Goal: Transaction & Acquisition: Register for event/course

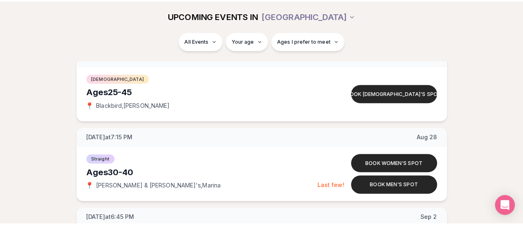
scroll to position [613, 0]
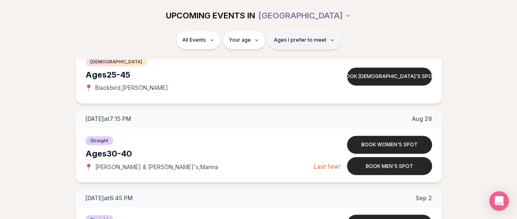
click at [281, 45] on button "Ages I prefer to meet" at bounding box center [304, 40] width 72 height 18
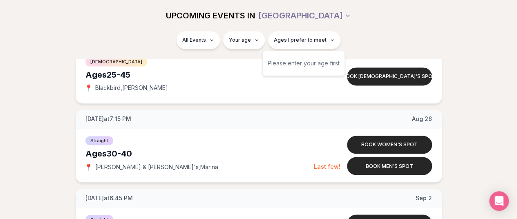
drag, startPoint x: 281, startPoint y: 44, endPoint x: 224, endPoint y: 47, distance: 57.3
click at [281, 44] on button "Ages I prefer to meet" at bounding box center [304, 40] width 72 height 18
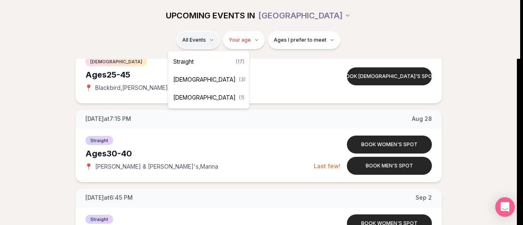
click at [236, 60] on span "( 17 )" at bounding box center [240, 61] width 9 height 7
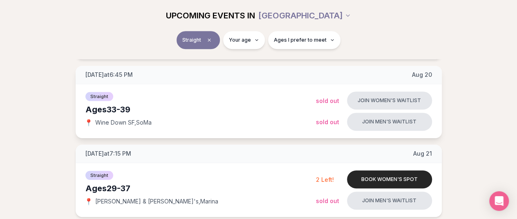
scroll to position [64, 0]
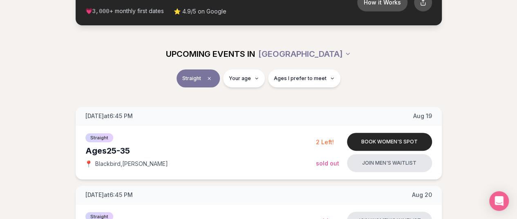
click at [296, 76] on span "Ages I prefer to meet" at bounding box center [300, 78] width 53 height 7
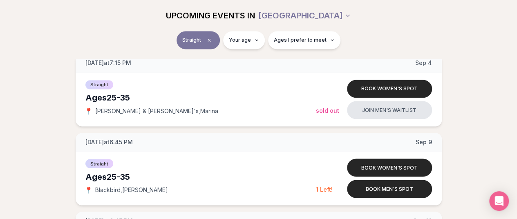
scroll to position [677, 0]
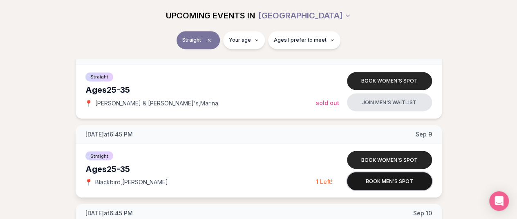
click at [417, 176] on button "Book men's spot" at bounding box center [389, 181] width 85 height 18
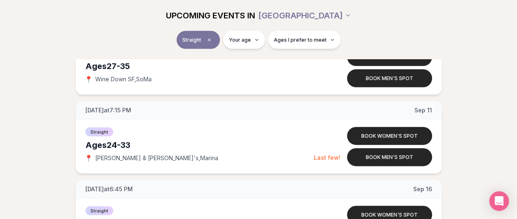
scroll to position [847, 0]
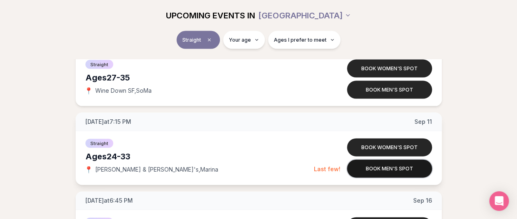
click at [392, 169] on button "Book men's spot" at bounding box center [389, 169] width 85 height 18
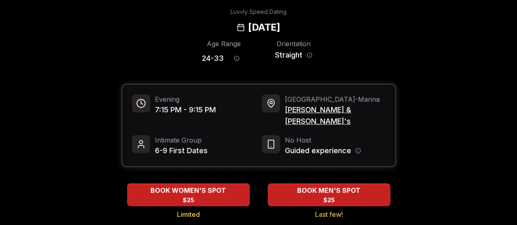
scroll to position [82, 0]
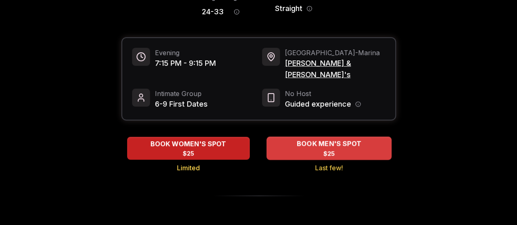
click at [329, 139] on span "BOOK MEN'S SPOT" at bounding box center [329, 144] width 68 height 10
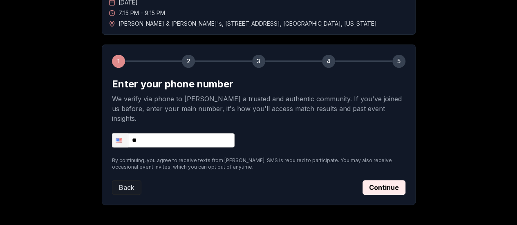
scroll to position [82, 0]
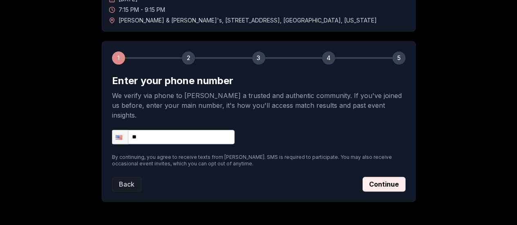
click at [200, 130] on input "**" at bounding box center [173, 137] width 123 height 14
type input "**********"
click at [368, 177] on button "Continue" at bounding box center [384, 184] width 43 height 15
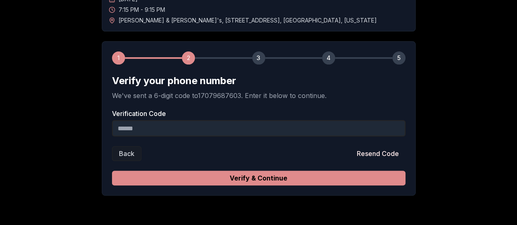
click at [250, 179] on button "Verify & Continue" at bounding box center [259, 178] width 294 height 15
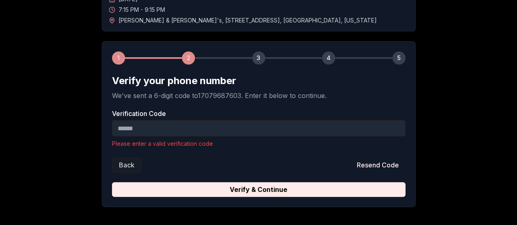
click at [161, 127] on input "Verification Code" at bounding box center [259, 128] width 294 height 16
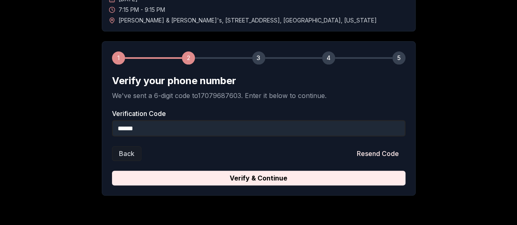
type input "******"
click at [213, 185] on div "1 2 3 4 5 Verify your phone number We've sent a 6-digit code to 17079687603 . E…" at bounding box center [259, 118] width 314 height 155
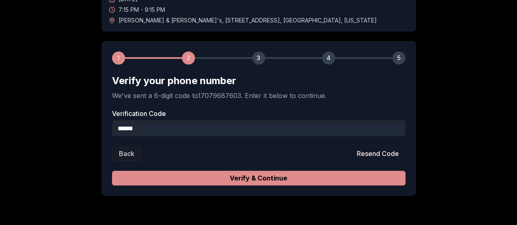
click at [209, 179] on button "Verify & Continue" at bounding box center [259, 178] width 294 height 15
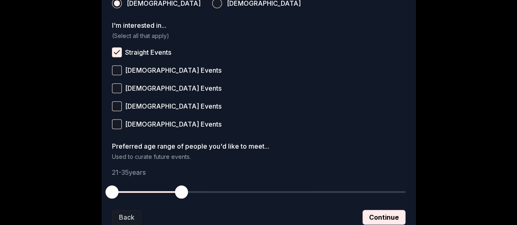
scroll to position [368, 0]
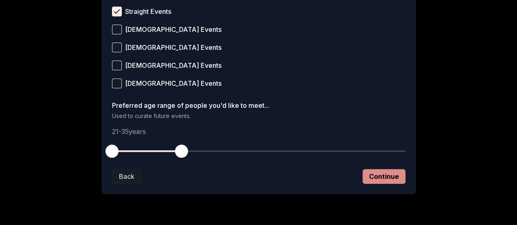
click at [378, 173] on button "Continue" at bounding box center [384, 176] width 43 height 15
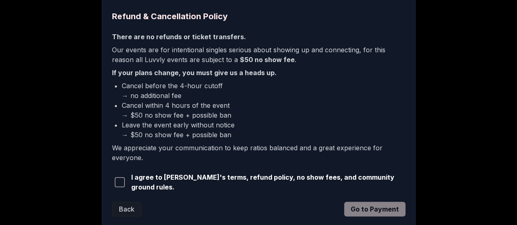
scroll to position [245, 0]
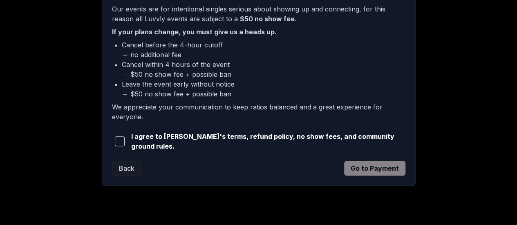
click at [121, 143] on span "button" at bounding box center [120, 142] width 10 height 10
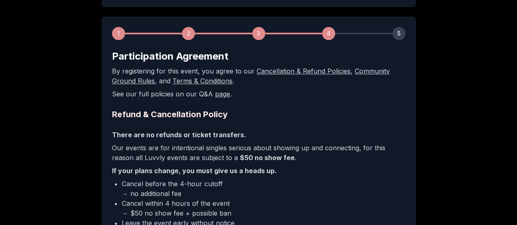
scroll to position [204, 0]
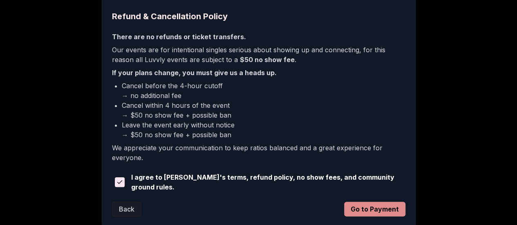
click at [398, 206] on button "Go to Payment" at bounding box center [374, 209] width 61 height 15
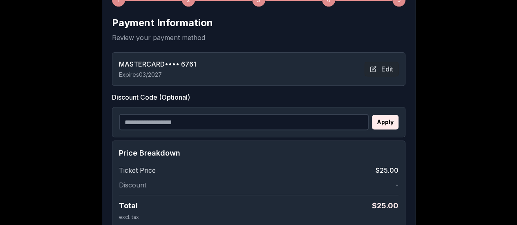
scroll to position [230, 0]
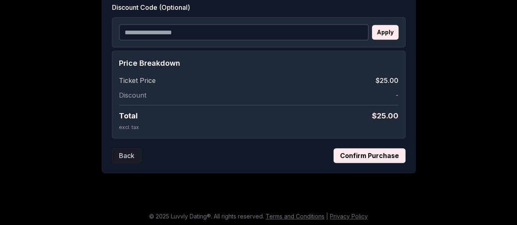
click at [392, 155] on button "Confirm Purchase" at bounding box center [370, 155] width 72 height 15
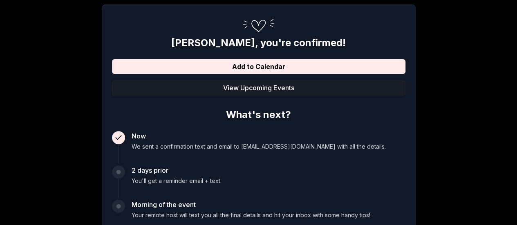
scroll to position [66, 0]
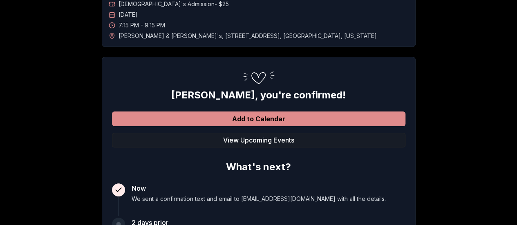
click at [297, 121] on button "Add to Calendar" at bounding box center [259, 119] width 294 height 15
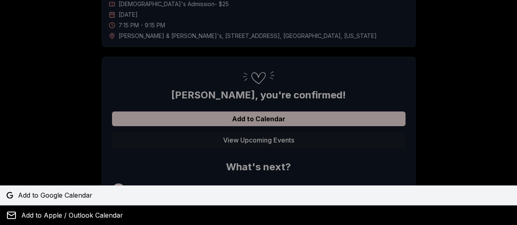
click at [70, 197] on span "Add to Google Calendar" at bounding box center [55, 196] width 74 height 10
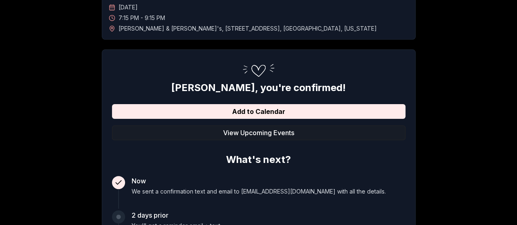
scroll to position [0, 0]
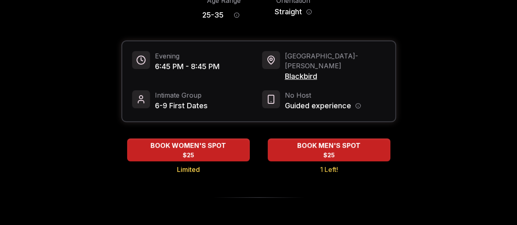
scroll to position [82, 0]
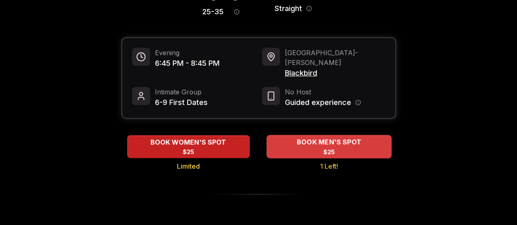
click at [355, 137] on span "BOOK MEN'S SPOT" at bounding box center [329, 142] width 68 height 10
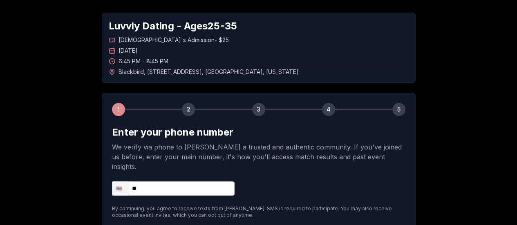
scroll to position [82, 0]
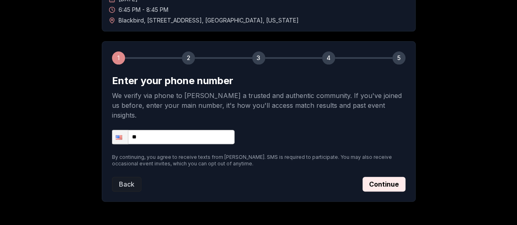
click at [169, 130] on input "**" at bounding box center [173, 137] width 123 height 14
type input "**********"
click at [363, 177] on div "Back Continue" at bounding box center [259, 184] width 294 height 15
click at [401, 177] on button "Continue" at bounding box center [384, 184] width 43 height 15
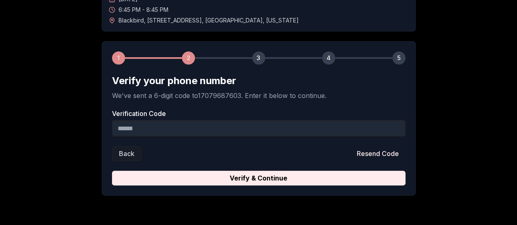
click at [199, 129] on input "Verification Code" at bounding box center [259, 128] width 294 height 16
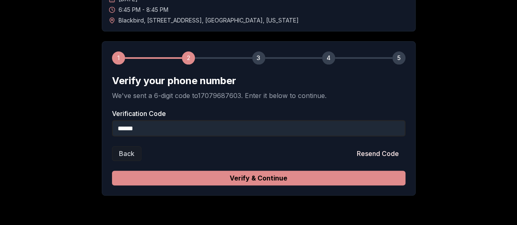
type input "******"
click at [158, 179] on button "Verify & Continue" at bounding box center [259, 178] width 294 height 15
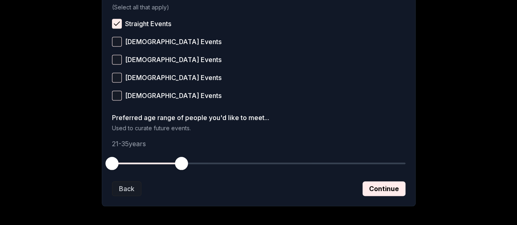
scroll to position [368, 0]
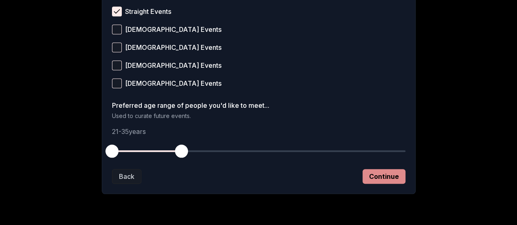
click at [383, 175] on button "Continue" at bounding box center [384, 176] width 43 height 15
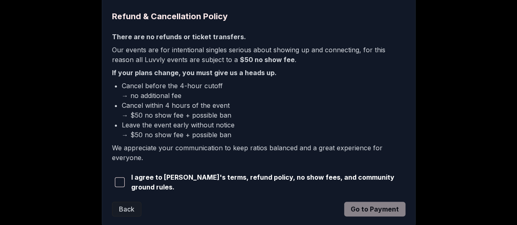
scroll to position [245, 0]
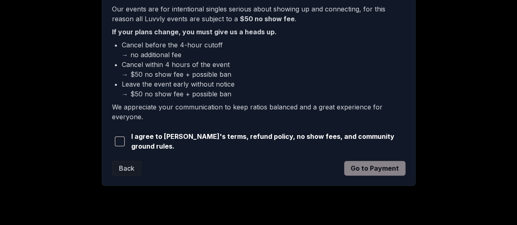
click at [120, 137] on span "button" at bounding box center [120, 142] width 10 height 10
click at [392, 164] on button "Go to Payment" at bounding box center [374, 168] width 61 height 15
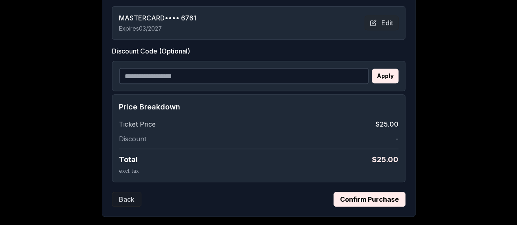
scroll to position [230, 0]
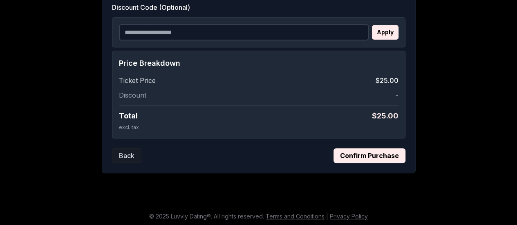
click at [379, 152] on button "Confirm Purchase" at bounding box center [370, 155] width 72 height 15
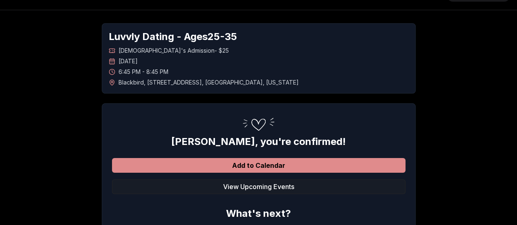
scroll to position [0, 0]
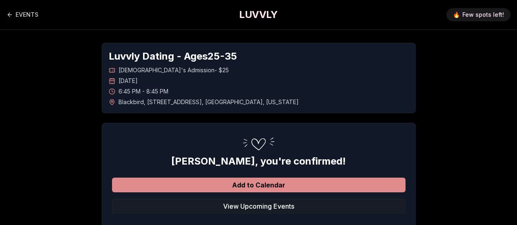
click at [189, 181] on button "Add to Calendar" at bounding box center [259, 185] width 294 height 15
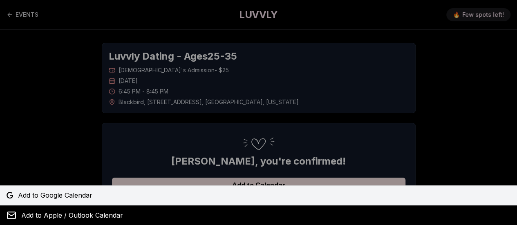
click at [69, 193] on span "Add to Google Calendar" at bounding box center [55, 196] width 74 height 10
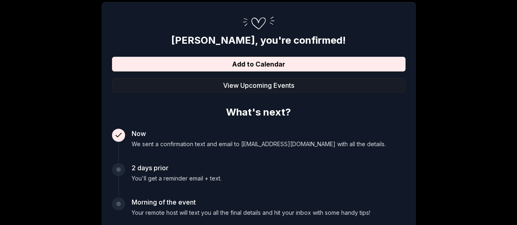
scroll to position [123, 0]
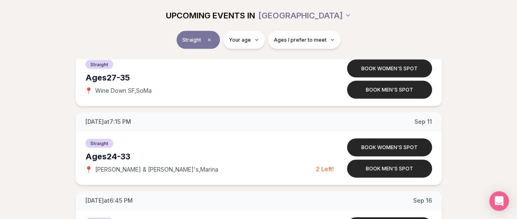
scroll to position [859, 0]
